Goal: Information Seeking & Learning: Check status

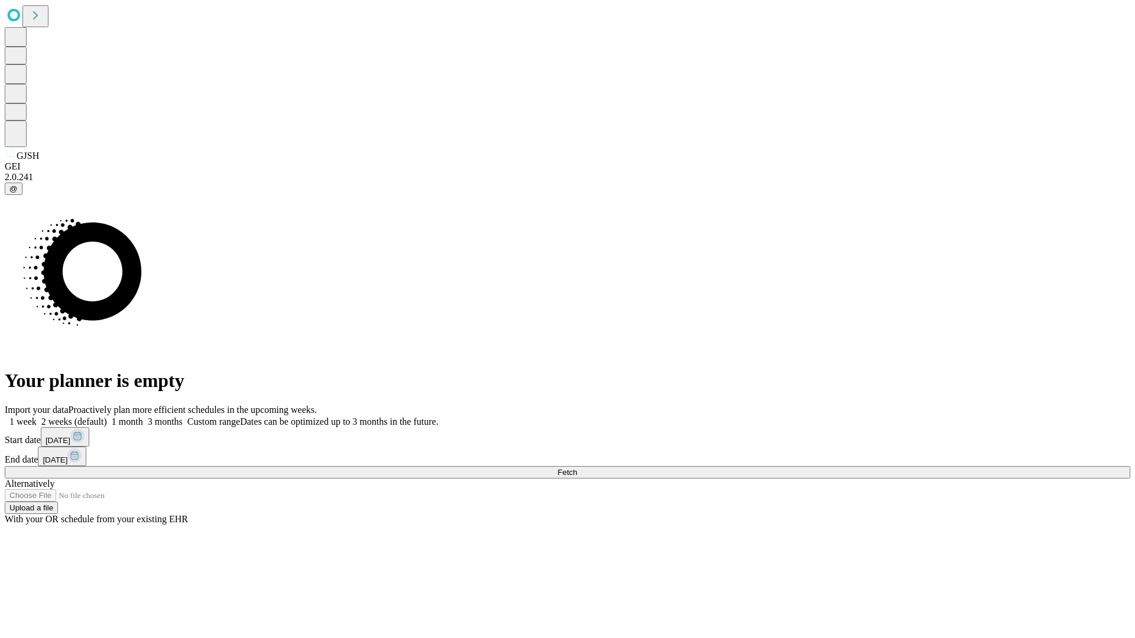
click at [577, 468] on span "Fetch" at bounding box center [567, 472] width 20 height 9
